Goal: Communication & Community: Answer question/provide support

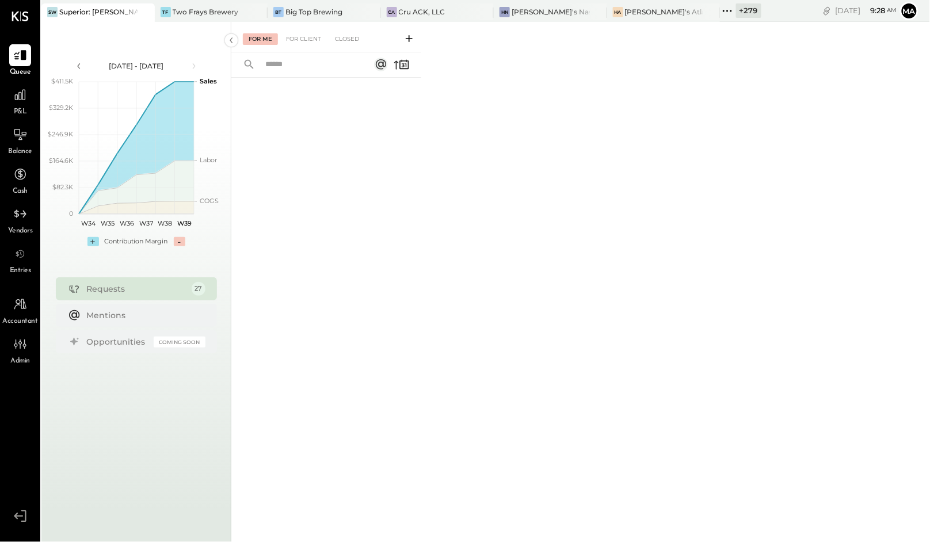
click at [257, 39] on div "For Me" at bounding box center [260, 39] width 35 height 12
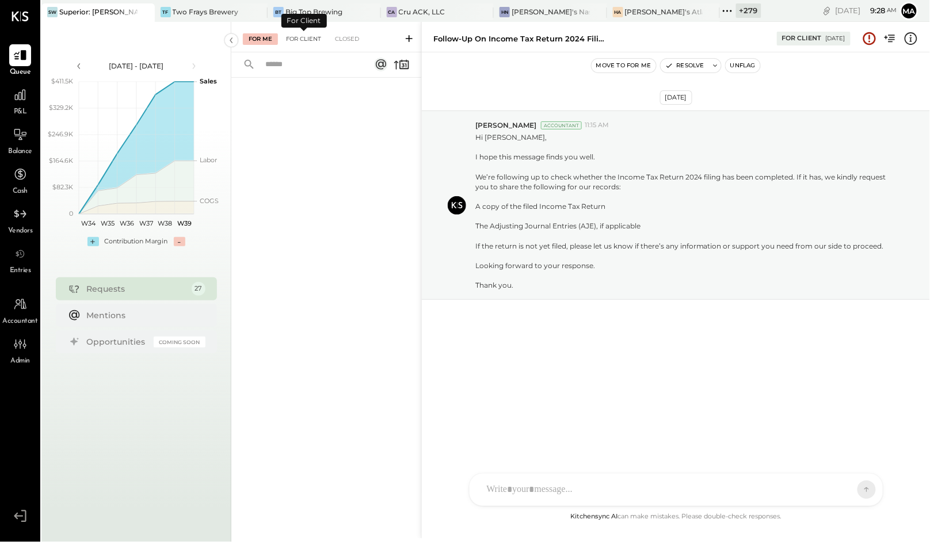
click at [304, 36] on div "For Client" at bounding box center [303, 39] width 47 height 12
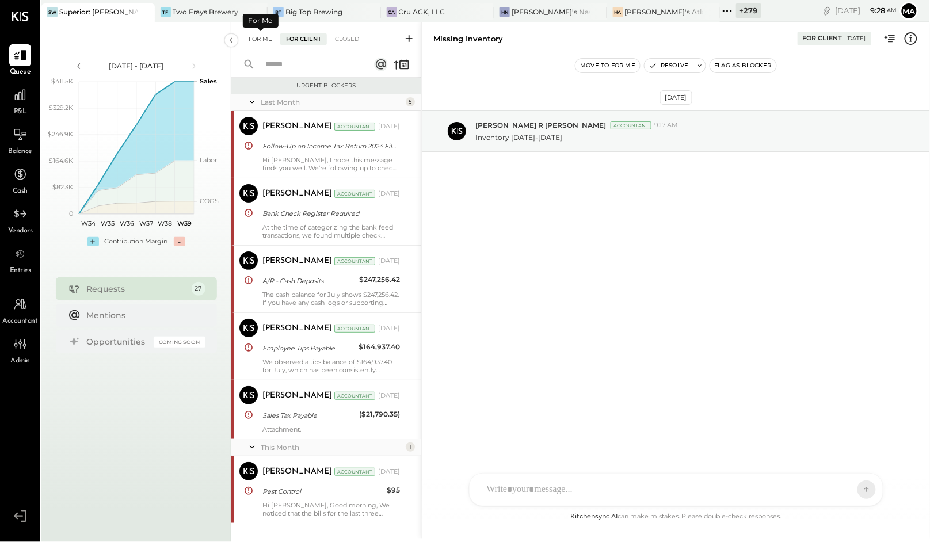
click at [261, 38] on div "For Me" at bounding box center [260, 39] width 35 height 12
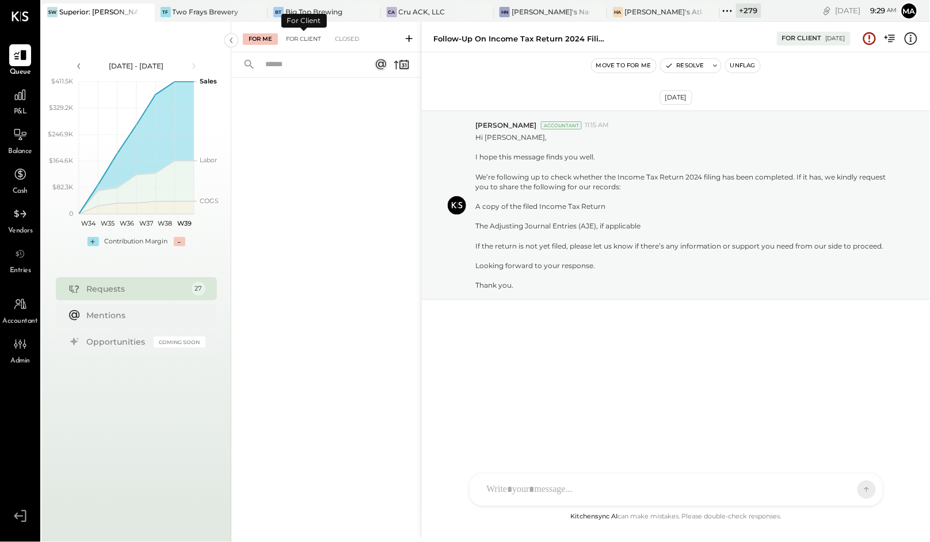
click at [294, 36] on div "For Client" at bounding box center [303, 39] width 47 height 12
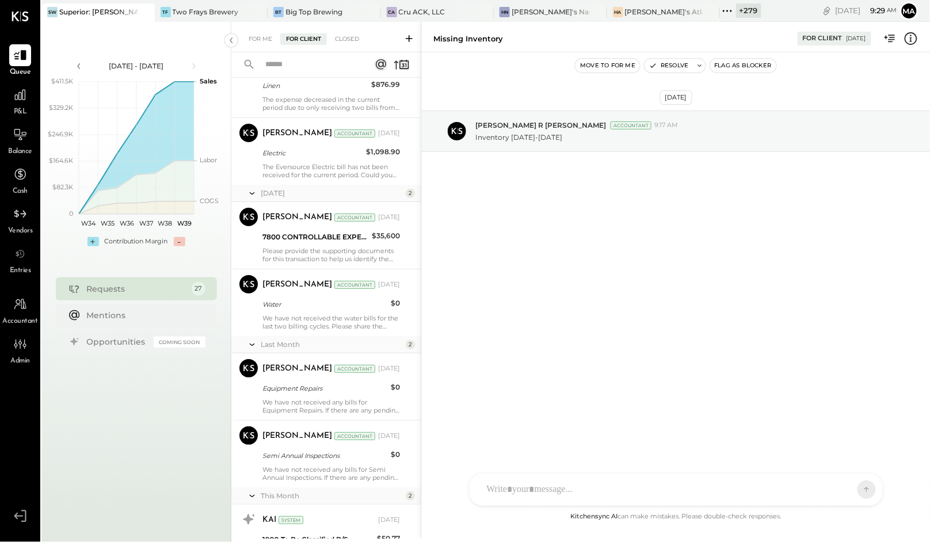
scroll to position [1299, 0]
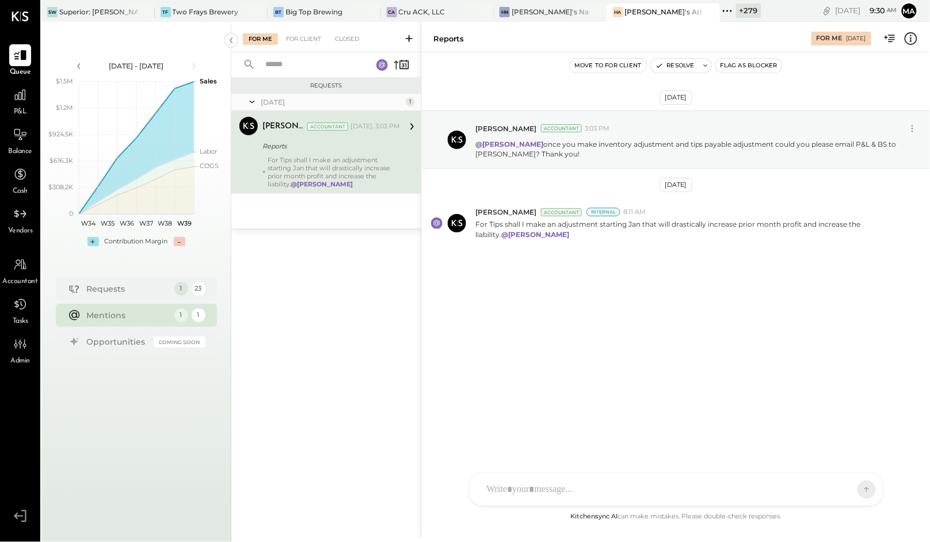
click at [534, 486] on div "AK [PERSON_NAME] [PERSON_NAME] [PERSON_NAME] MG [PERSON_NAME] HN [PERSON_NAME] …" at bounding box center [676, 489] width 414 height 33
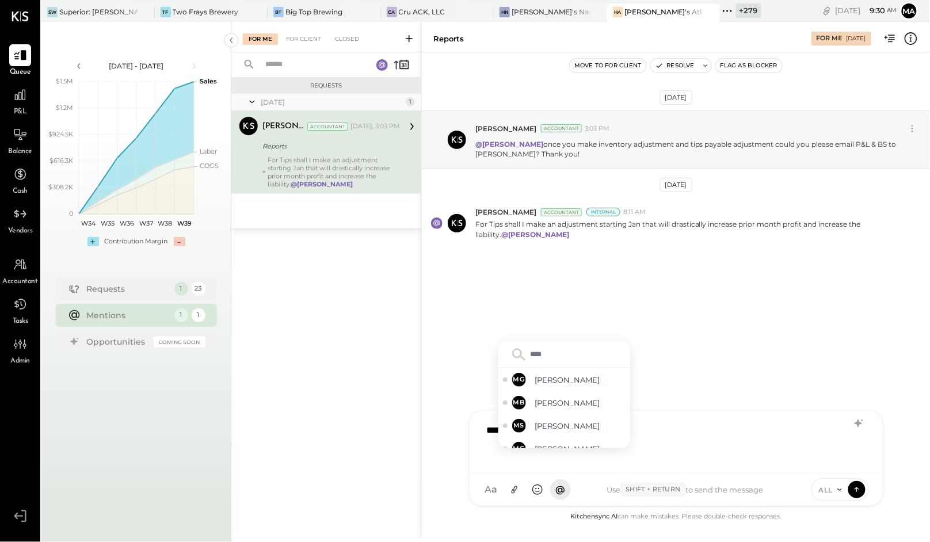
type input "*****"
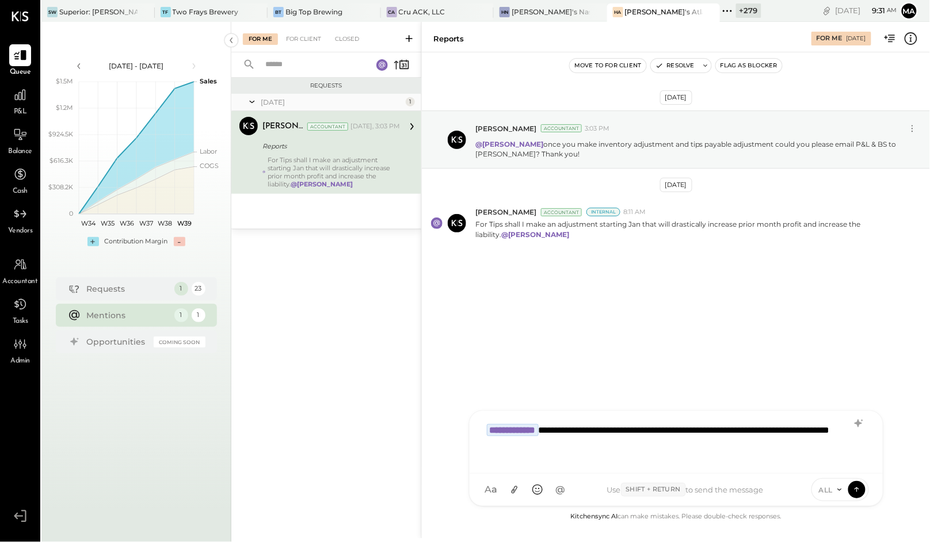
drag, startPoint x: 547, startPoint y: 444, endPoint x: 579, endPoint y: 441, distance: 32.3
click at [547, 444] on div "**********" at bounding box center [676, 441] width 390 height 46
click at [819, 487] on span "ALL" at bounding box center [826, 490] width 14 height 10
click at [825, 460] on div "INTERNAL" at bounding box center [846, 461] width 68 height 19
click at [857, 488] on icon at bounding box center [857, 489] width 10 height 12
